Goal: Task Accomplishment & Management: Manage account settings

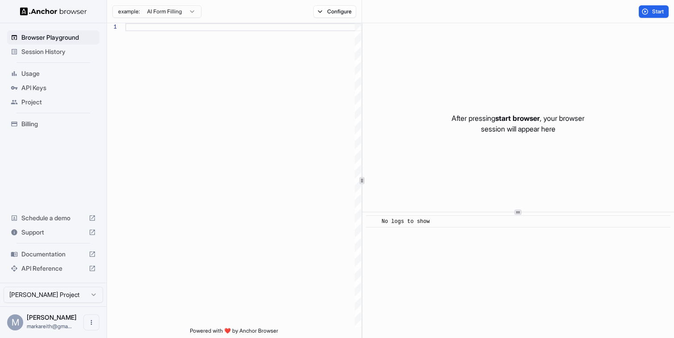
scroll to position [56, 0]
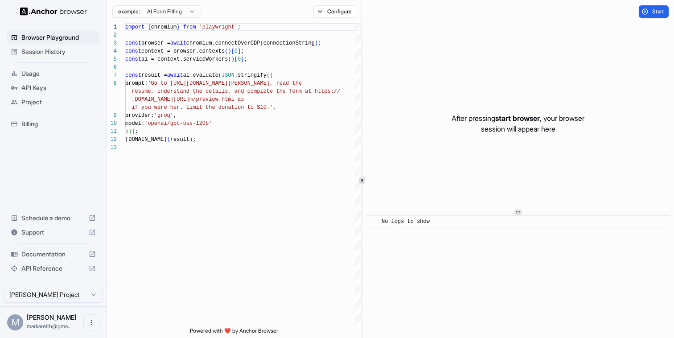
click at [49, 53] on span "Session History" at bounding box center [58, 51] width 74 height 9
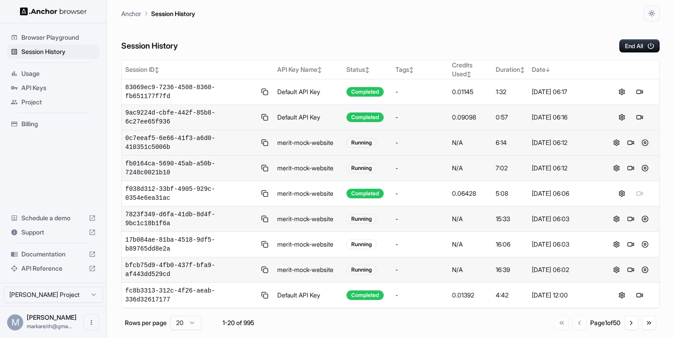
click at [643, 141] on button at bounding box center [644, 142] width 11 height 11
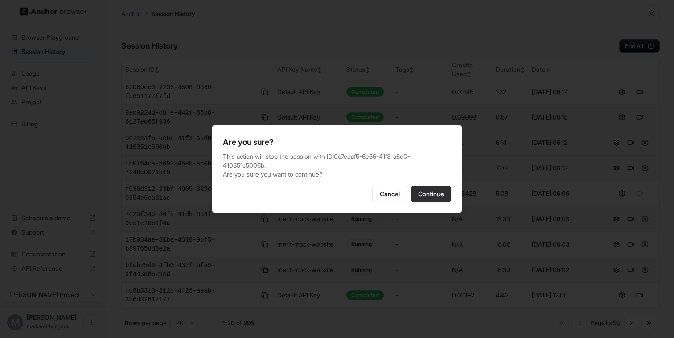
click at [437, 193] on button "Continue" at bounding box center [431, 194] width 40 height 16
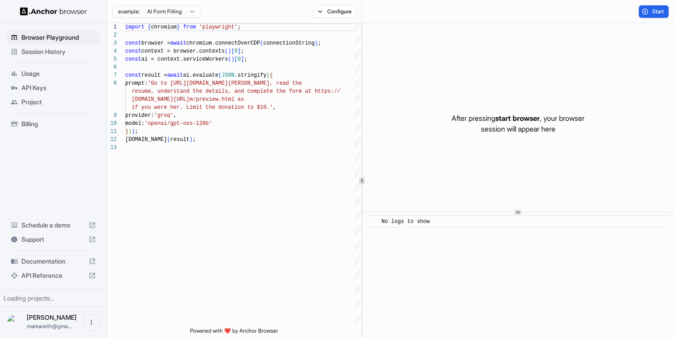
scroll to position [56, 0]
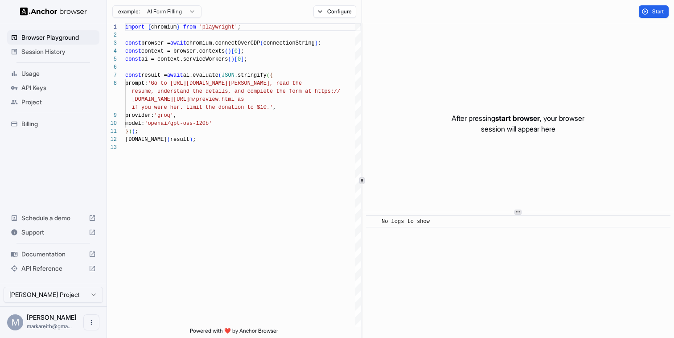
click at [51, 56] on div "Session History" at bounding box center [53, 52] width 92 height 14
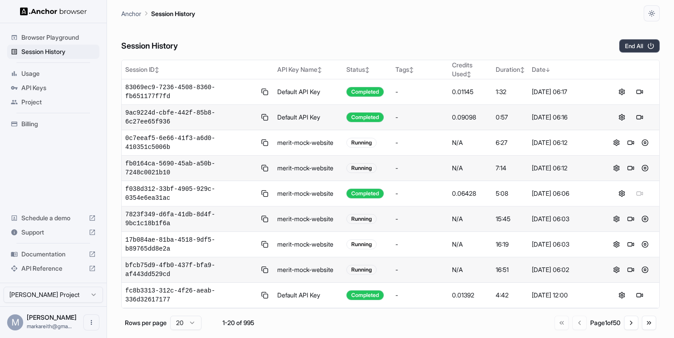
click at [634, 47] on button "End All" at bounding box center [639, 45] width 41 height 13
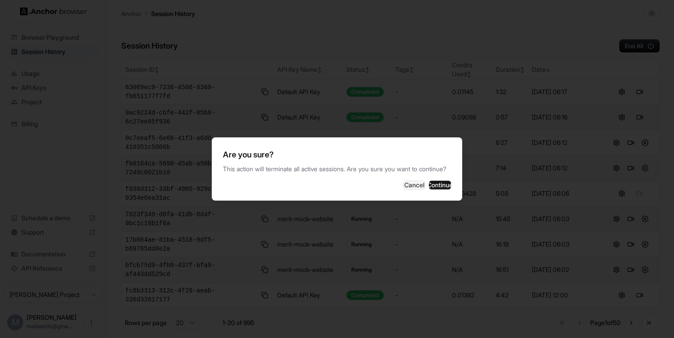
click at [440, 198] on div "Are you sure? This action will terminate all active sessions. Are you sure you …" at bounding box center [337, 168] width 250 height 63
click at [436, 189] on button "Continue" at bounding box center [440, 184] width 22 height 9
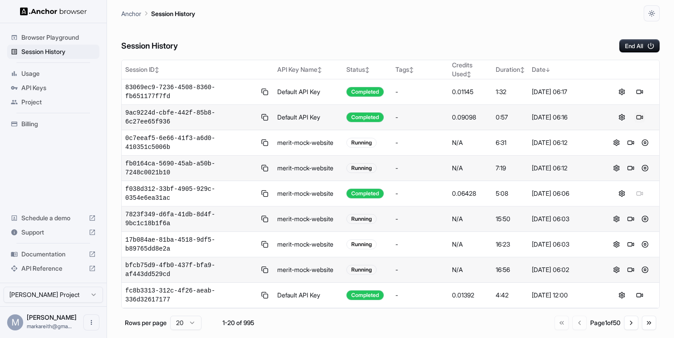
click at [639, 115] on button at bounding box center [639, 117] width 11 height 11
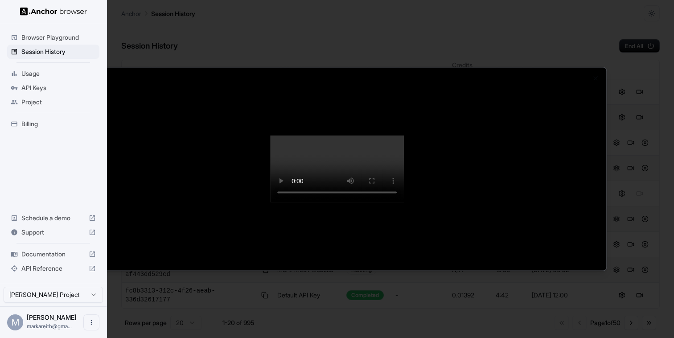
click at [63, 53] on div at bounding box center [337, 169] width 674 height 338
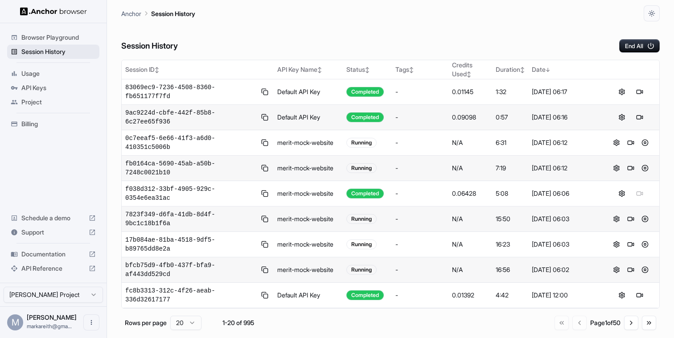
click at [61, 52] on span "Session History" at bounding box center [58, 51] width 74 height 9
click at [634, 41] on button "End All" at bounding box center [639, 45] width 41 height 13
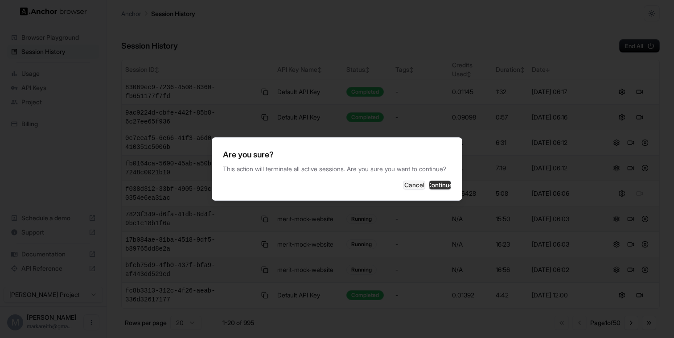
click at [431, 185] on button "Continue" at bounding box center [440, 184] width 22 height 9
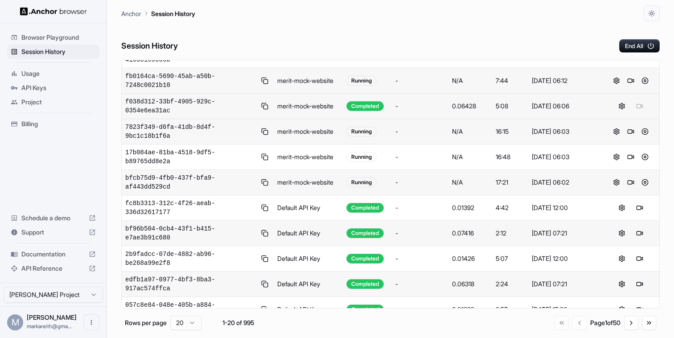
scroll to position [89, 0]
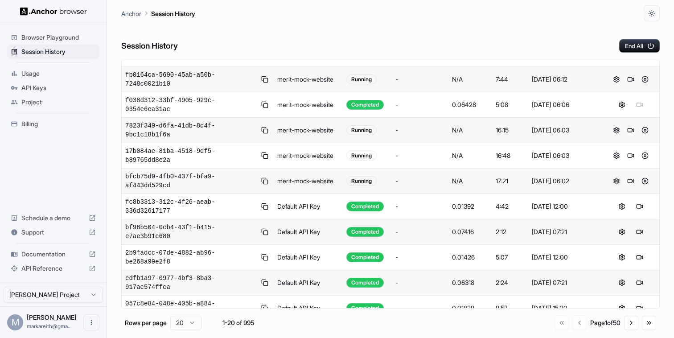
click at [616, 179] on button at bounding box center [616, 181] width 11 height 11
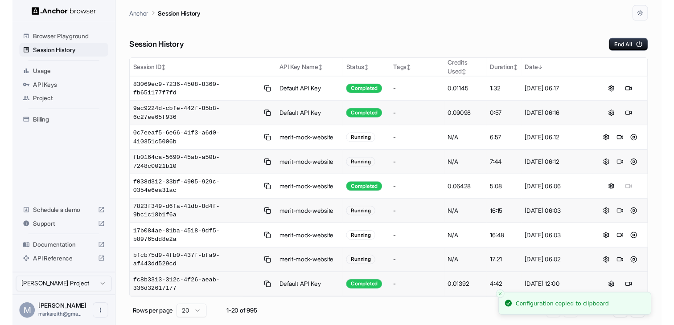
scroll to position [0, 0]
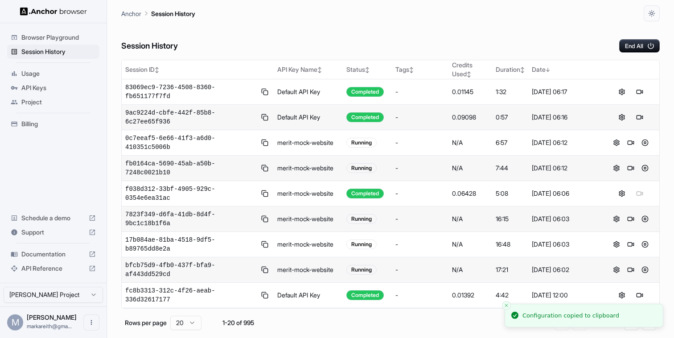
click at [43, 127] on span "Billing" at bounding box center [58, 123] width 74 height 9
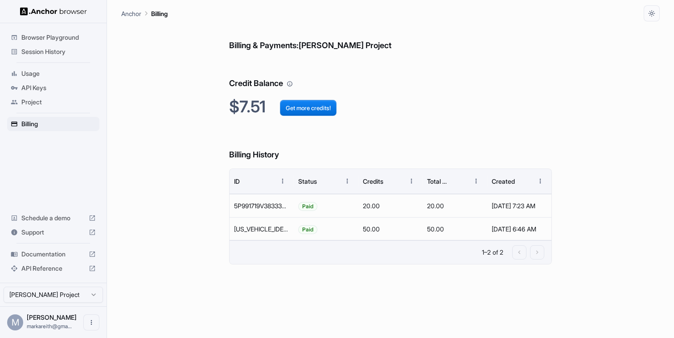
click at [38, 76] on span "Usage" at bounding box center [58, 73] width 74 height 9
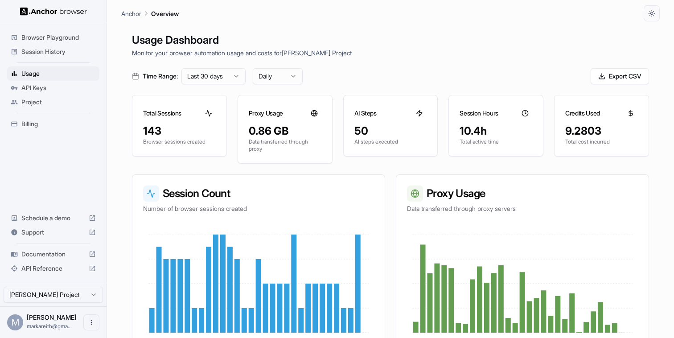
click at [51, 52] on span "Session History" at bounding box center [58, 51] width 74 height 9
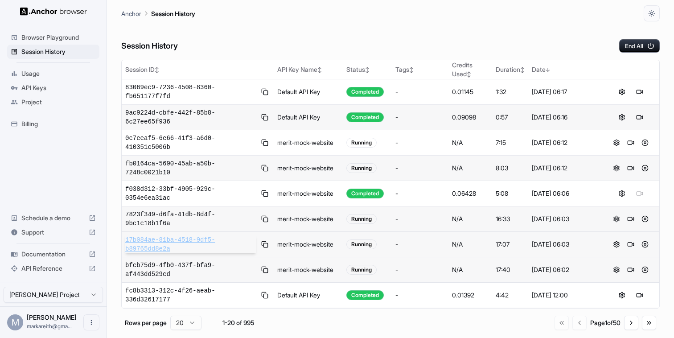
click at [206, 241] on span "17b084ae-81ba-4518-9df5-b89765dd8e2a" at bounding box center [190, 244] width 131 height 18
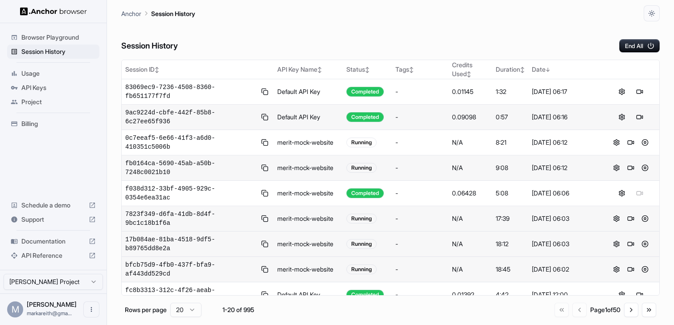
click at [56, 244] on span "Documentation" at bounding box center [53, 241] width 64 height 9
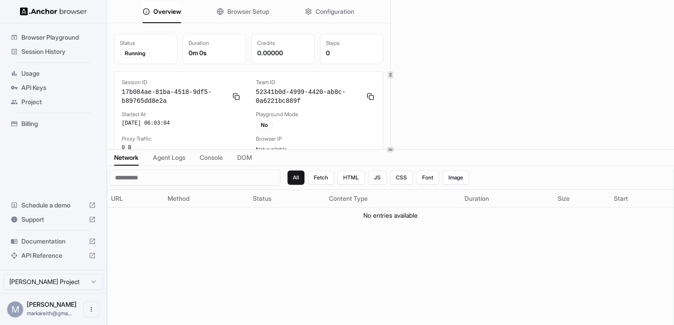
click at [246, 11] on span "Browser Setup" at bounding box center [248, 11] width 42 height 9
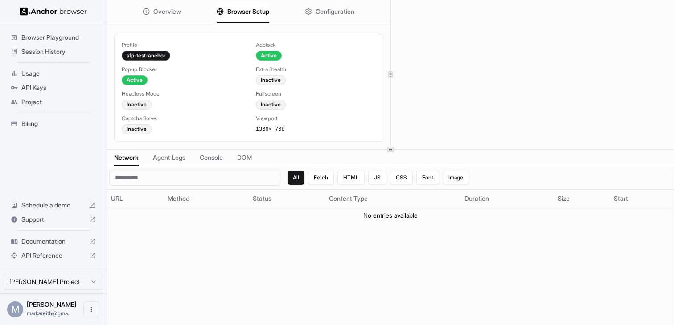
click at [313, 8] on button "Configuration" at bounding box center [329, 12] width 49 height 20
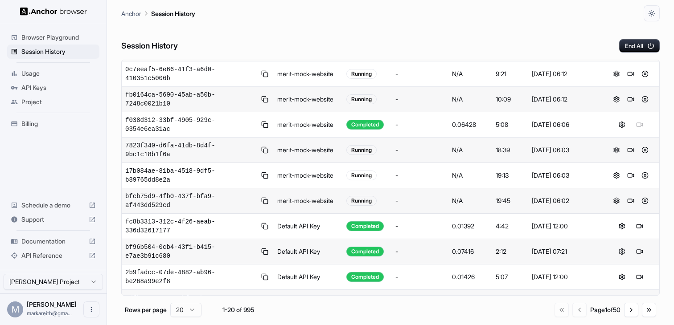
scroll to position [72, 0]
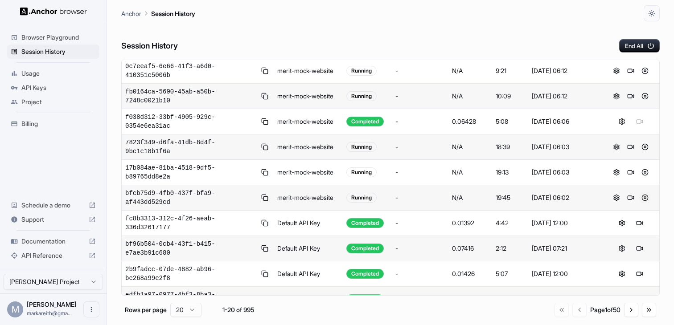
click at [645, 196] on button at bounding box center [644, 197] width 11 height 11
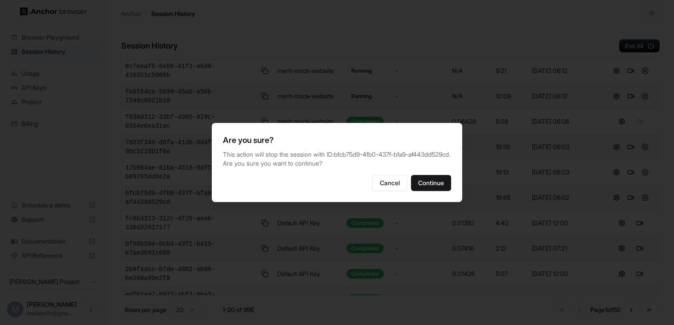
click at [409, 186] on div "Cancel Continue" at bounding box center [337, 183] width 228 height 16
click at [424, 186] on button "Continue" at bounding box center [431, 183] width 40 height 16
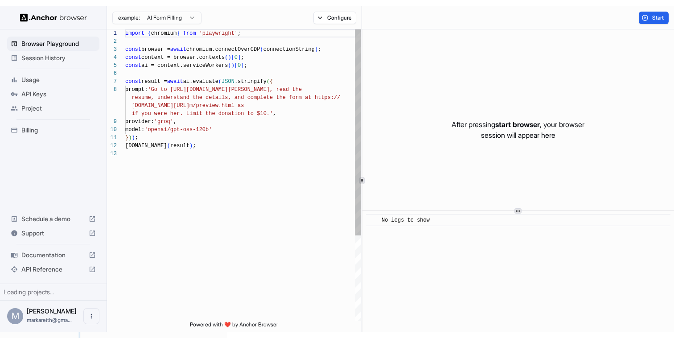
scroll to position [56, 0]
